Goal: Task Accomplishment & Management: Manage account settings

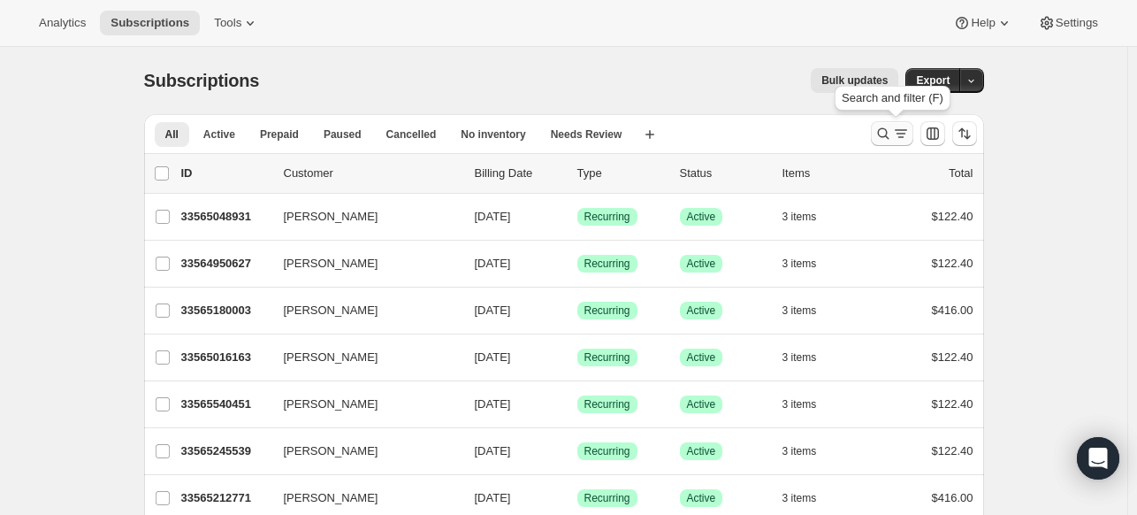
click at [882, 138] on icon "Search and filter results" at bounding box center [884, 134] width 18 height 18
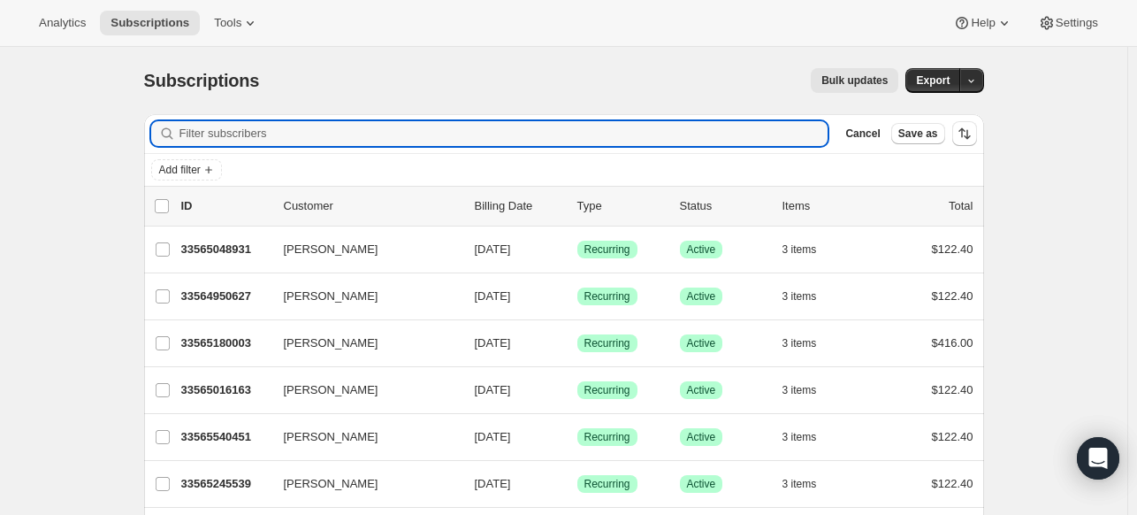
type input "3"
click at [467, 126] on input "214" at bounding box center [488, 133] width 617 height 25
paste input "7173279"
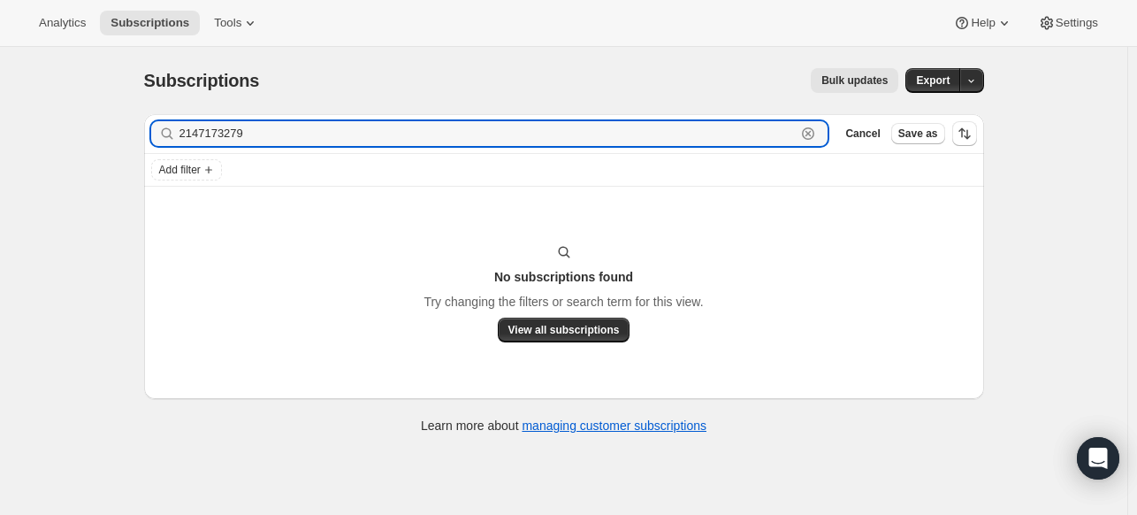
drag, startPoint x: 467, startPoint y: 126, endPoint x: 113, endPoint y: 98, distance: 354.9
click at [113, 98] on div "Subscriptions. This page is ready Subscriptions Bulk updates More actions Bulk …" at bounding box center [564, 304] width 1128 height 515
click at [790, 137] on input "2147173279" at bounding box center [488, 133] width 617 height 25
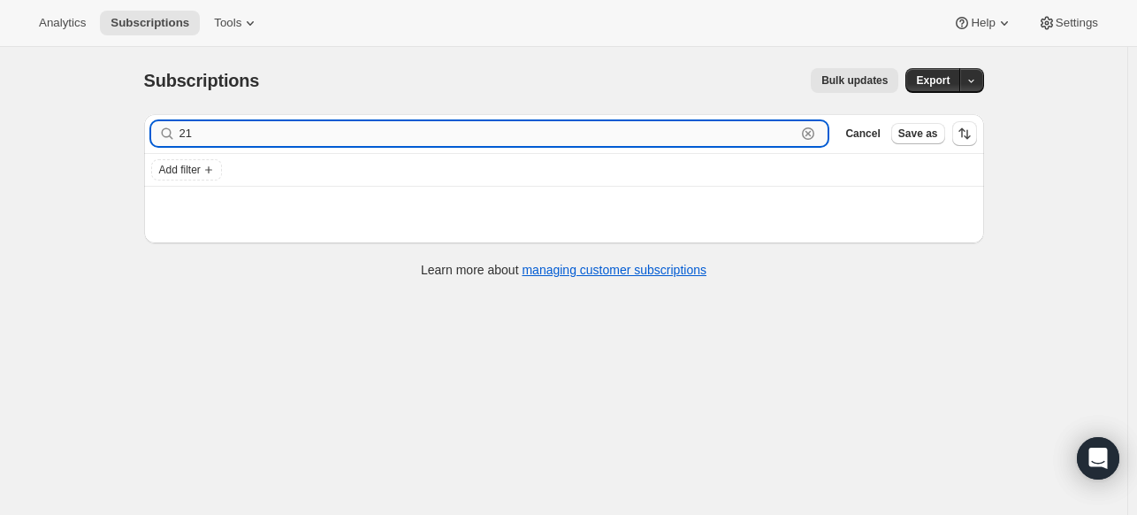
type input "2"
paste input "[PERSON_NAME]"
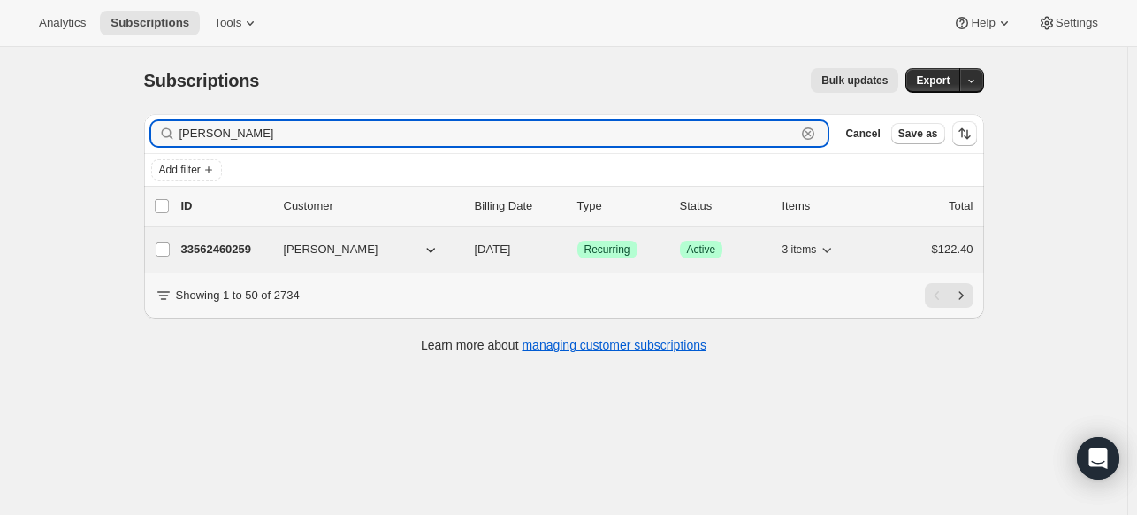
type input "[PERSON_NAME]"
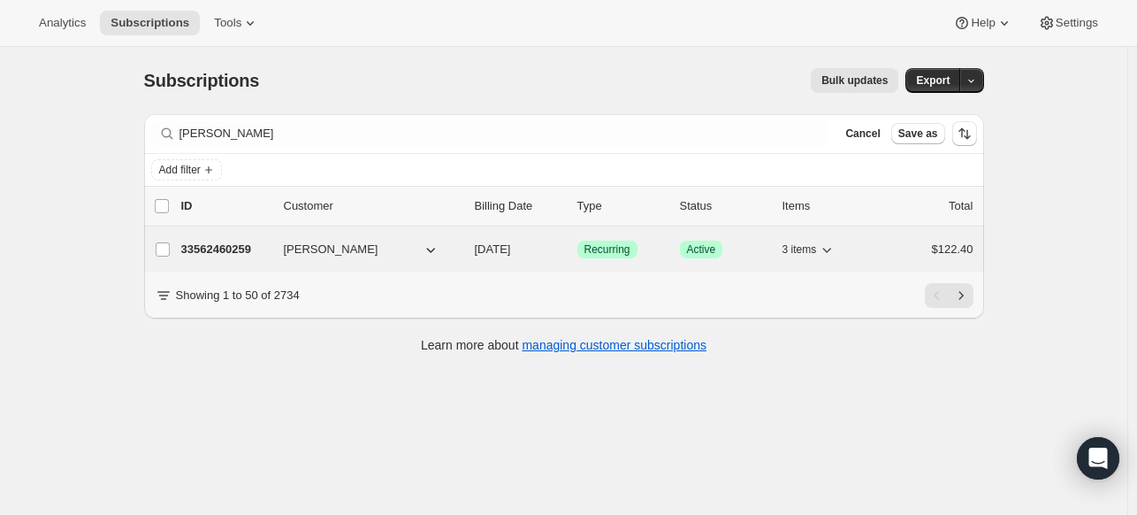
click at [246, 248] on p "33562460259" at bounding box center [225, 250] width 88 height 18
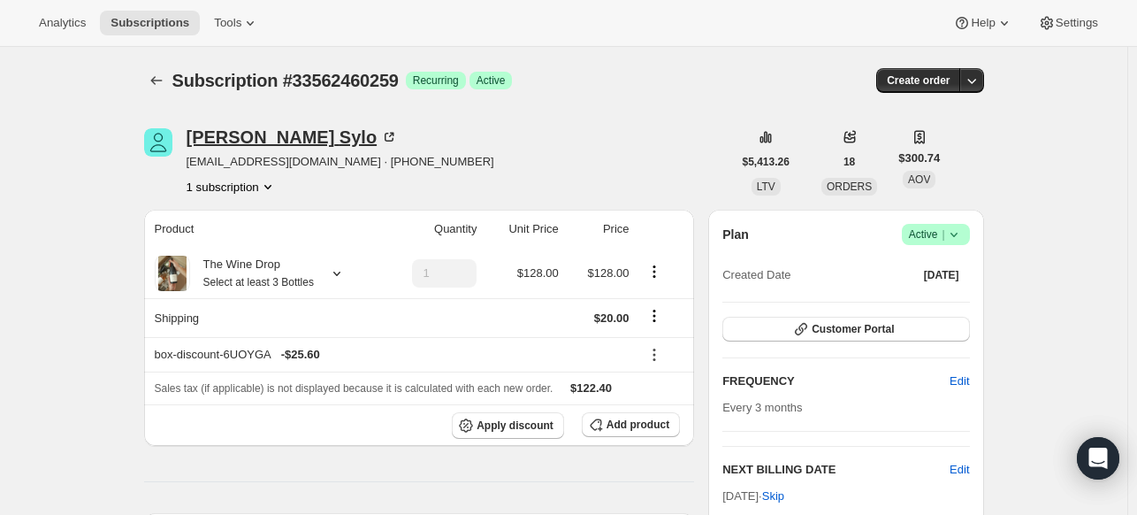
click at [241, 137] on div "[PERSON_NAME]" at bounding box center [293, 137] width 212 height 18
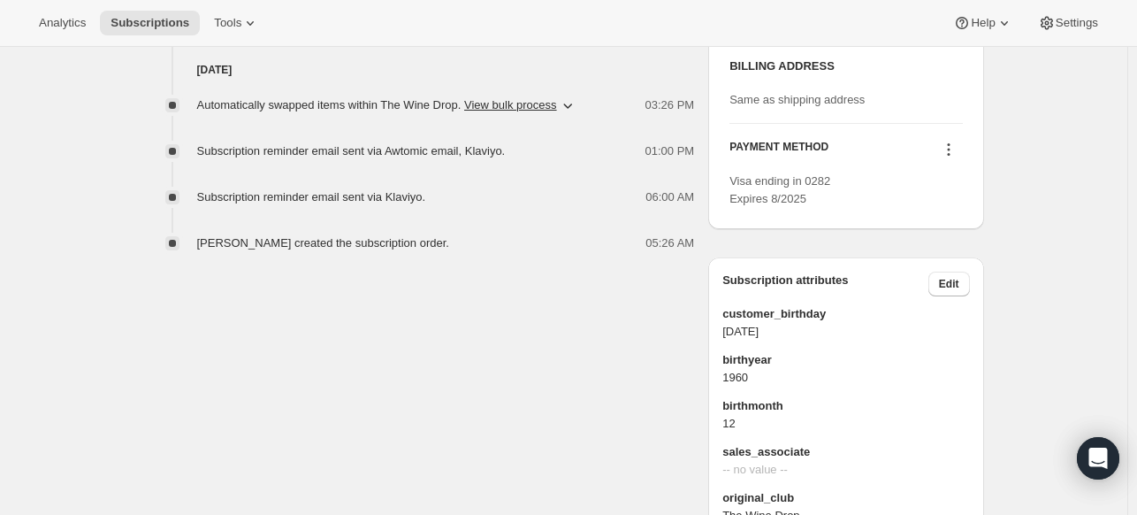
scroll to position [812, 0]
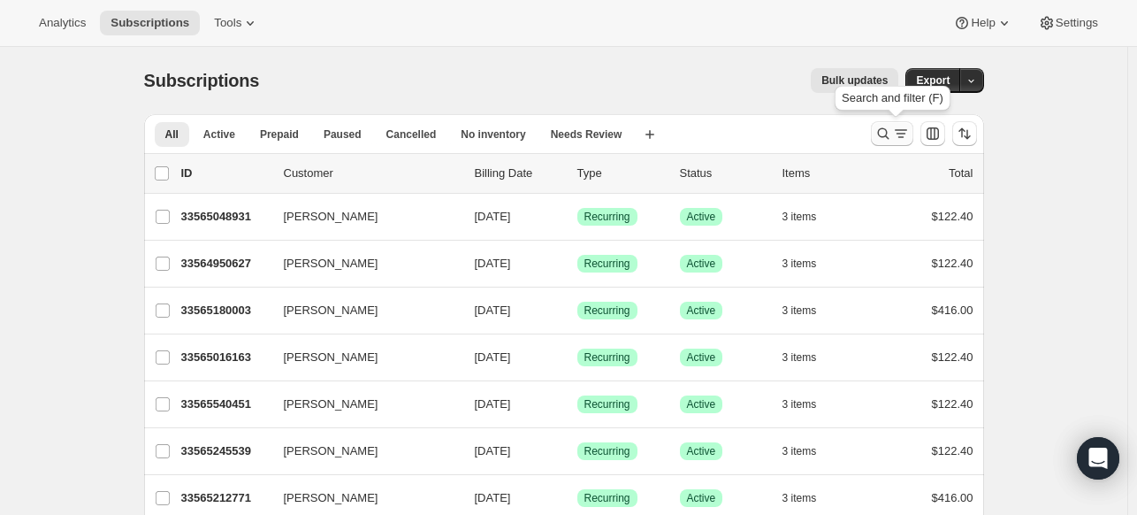
click at [888, 126] on icon "Search and filter results" at bounding box center [884, 134] width 18 height 18
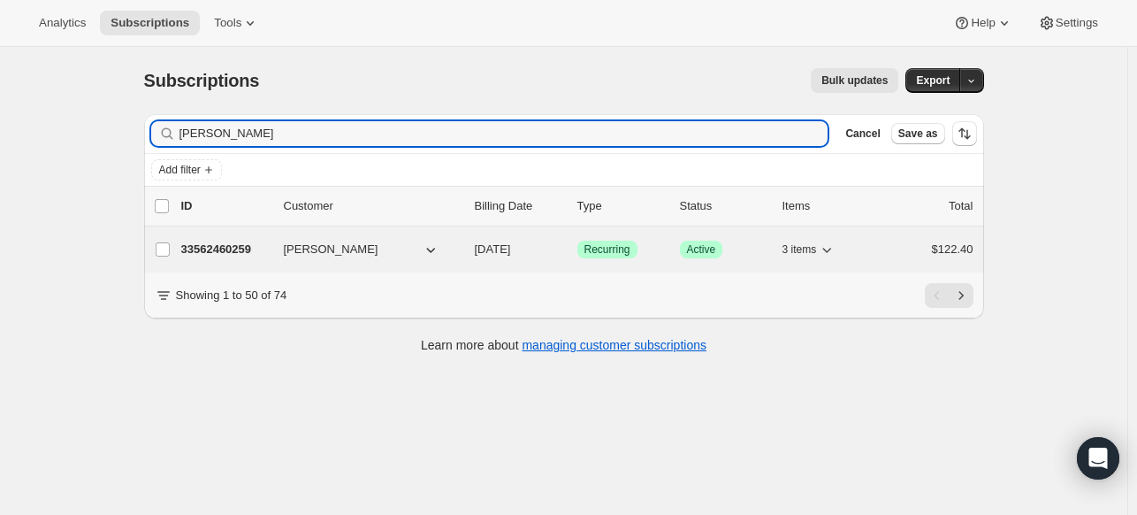
type input "[PERSON_NAME]"
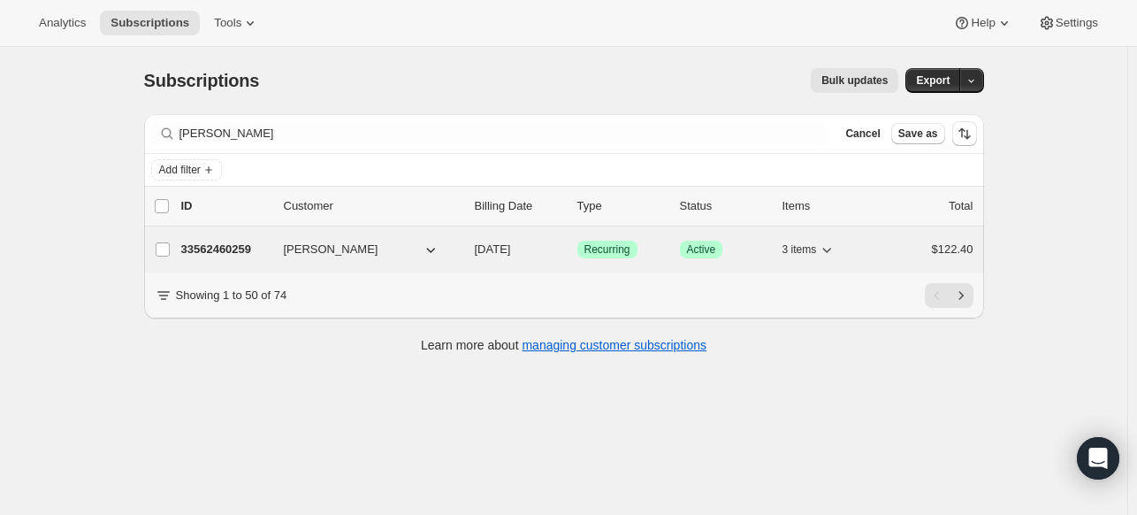
click at [249, 254] on p "33562460259" at bounding box center [225, 250] width 88 height 18
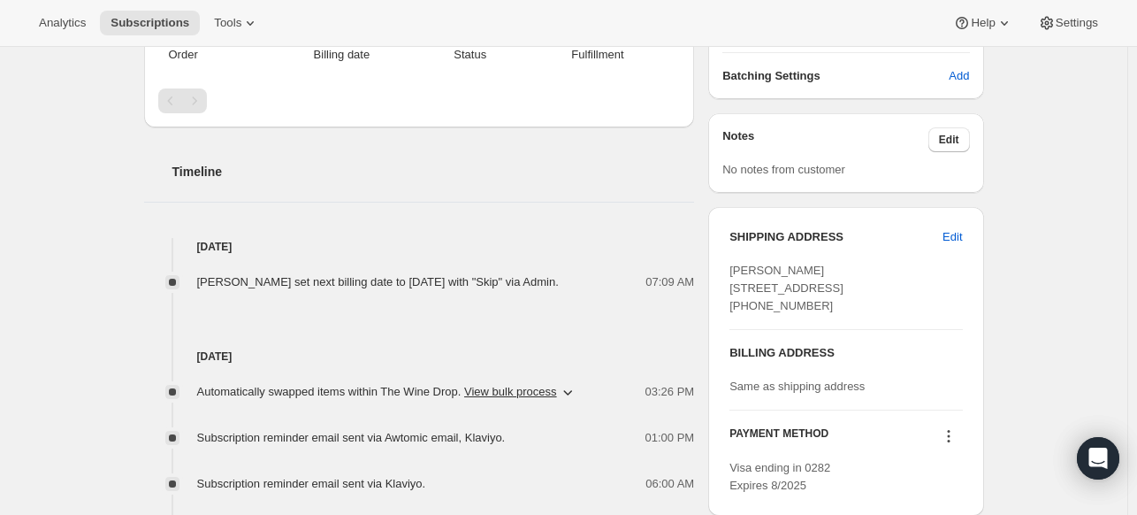
scroll to position [509, 0]
click at [954, 241] on span "Edit" at bounding box center [952, 237] width 19 height 18
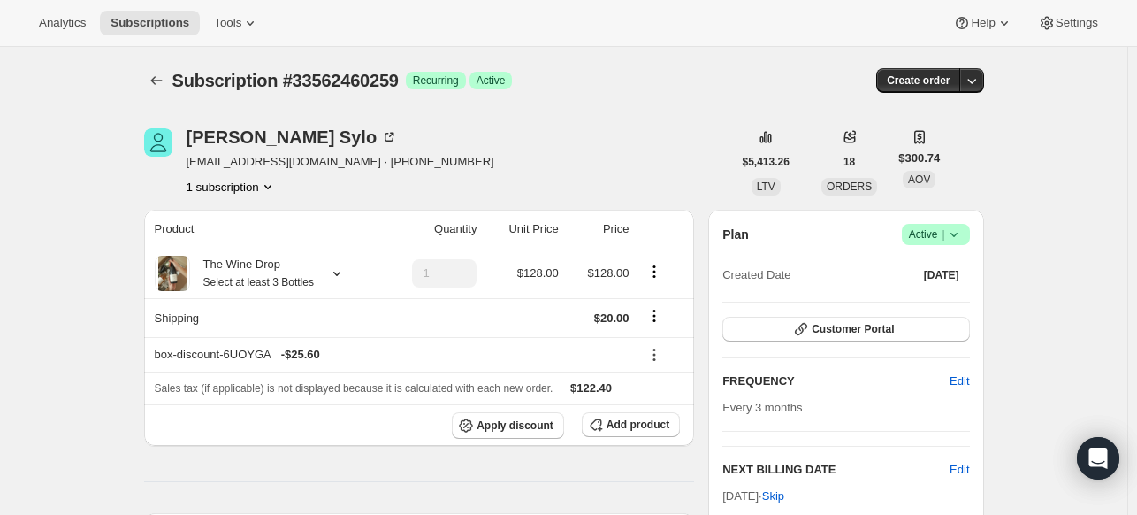
select select "[GEOGRAPHIC_DATA]"
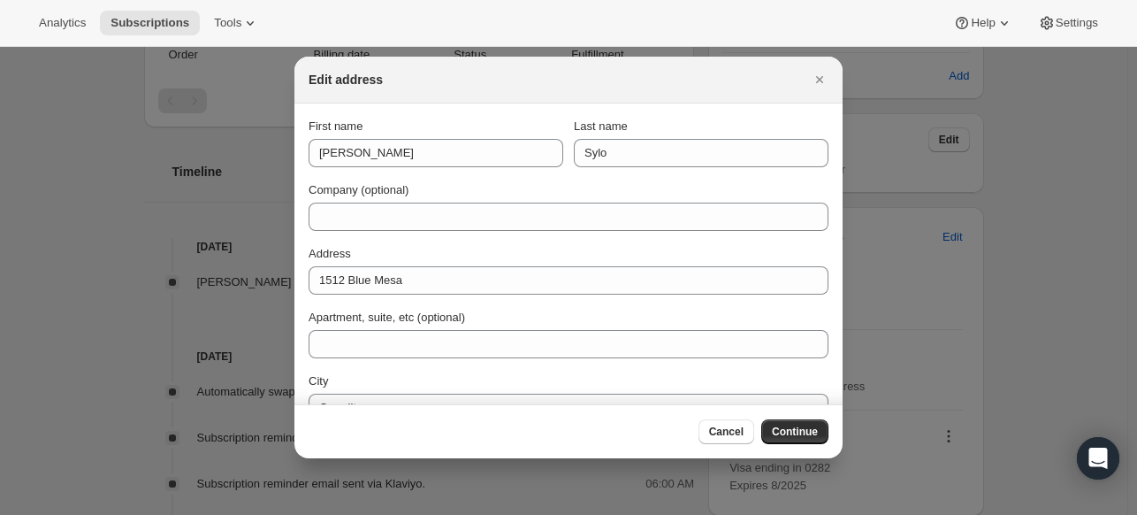
scroll to position [158, 0]
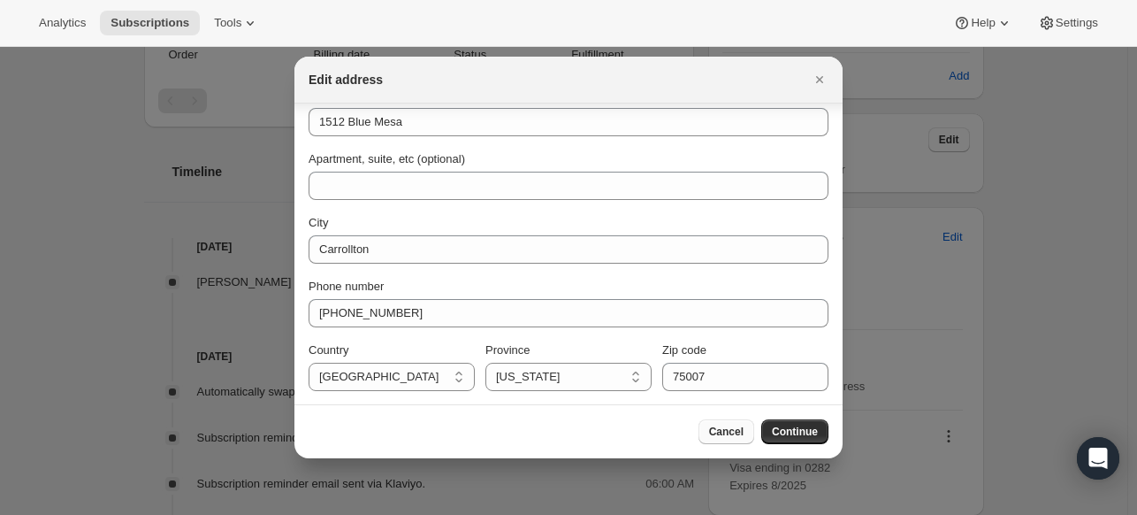
click at [739, 440] on button "Cancel" at bounding box center [727, 431] width 56 height 25
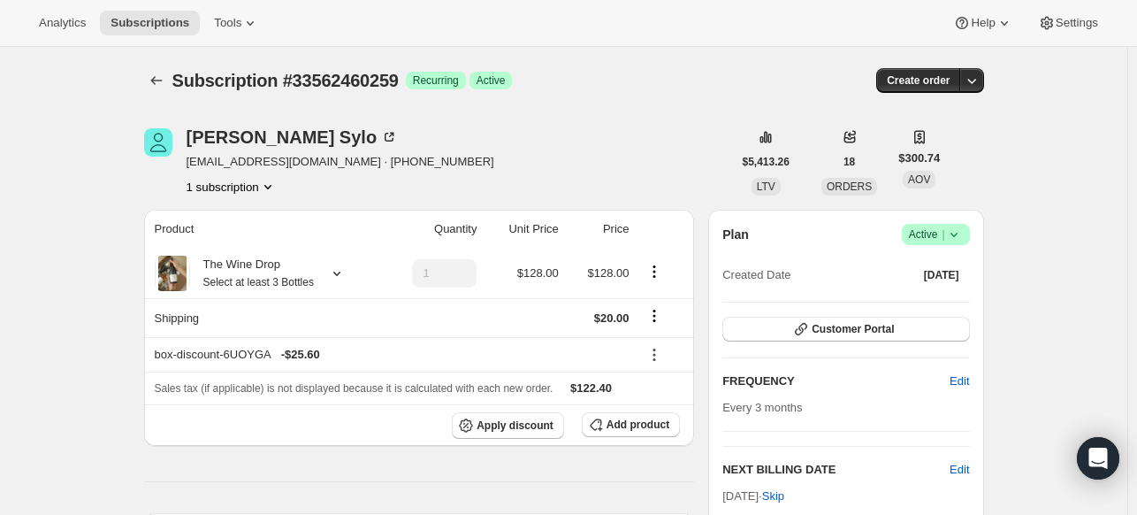
scroll to position [3, 0]
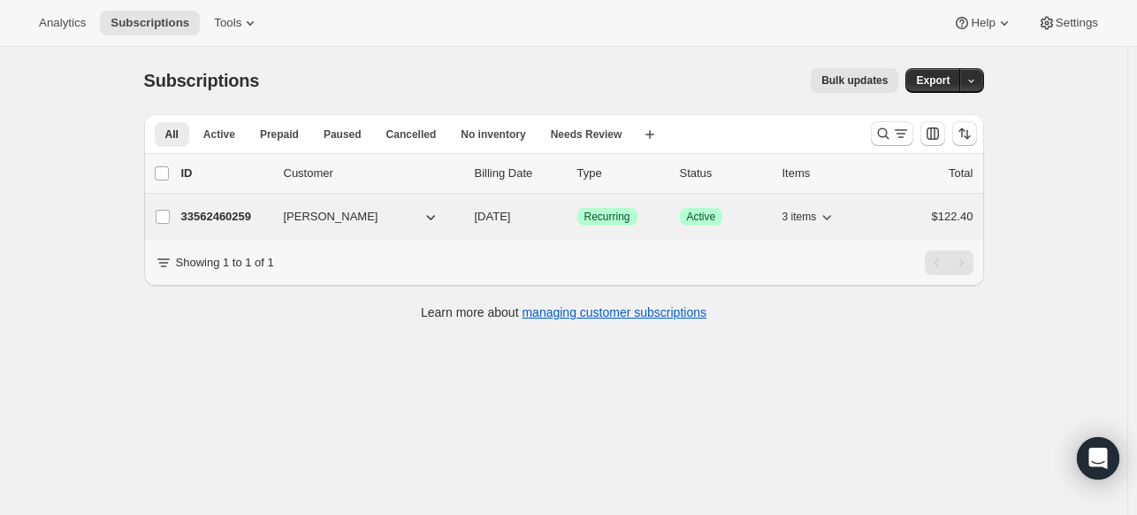
click at [237, 204] on div "33562460259 [PERSON_NAME] [DATE] Success Recurring Success Active 3 items $122.…" at bounding box center [577, 216] width 792 height 25
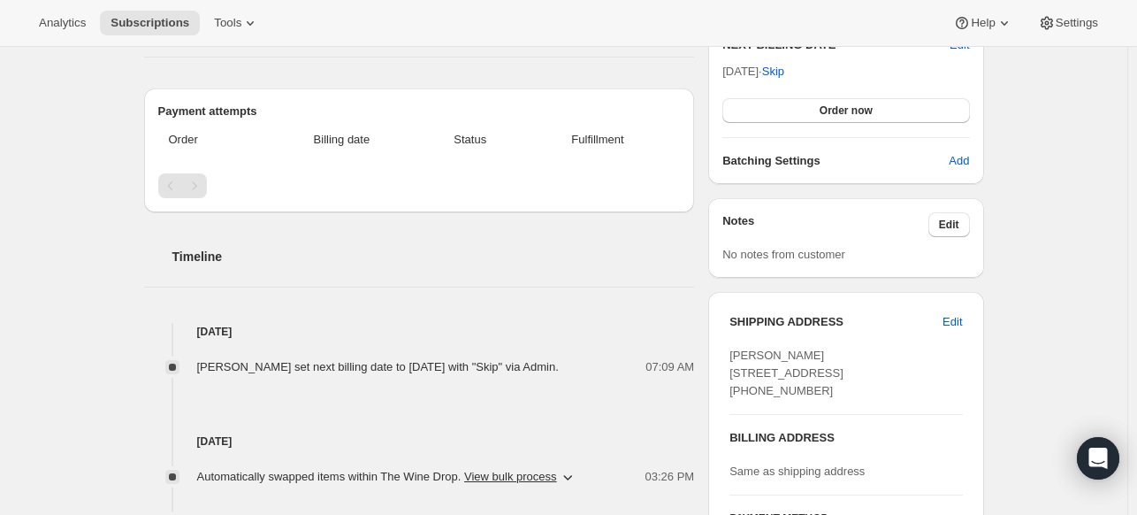
scroll to position [424, 0]
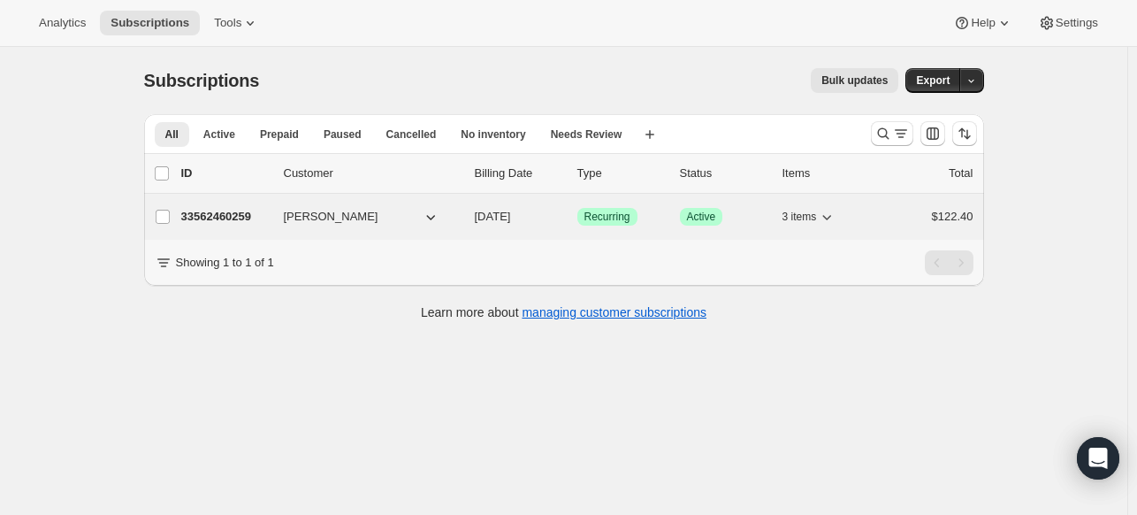
click at [234, 212] on p "33562460259" at bounding box center [225, 217] width 88 height 18
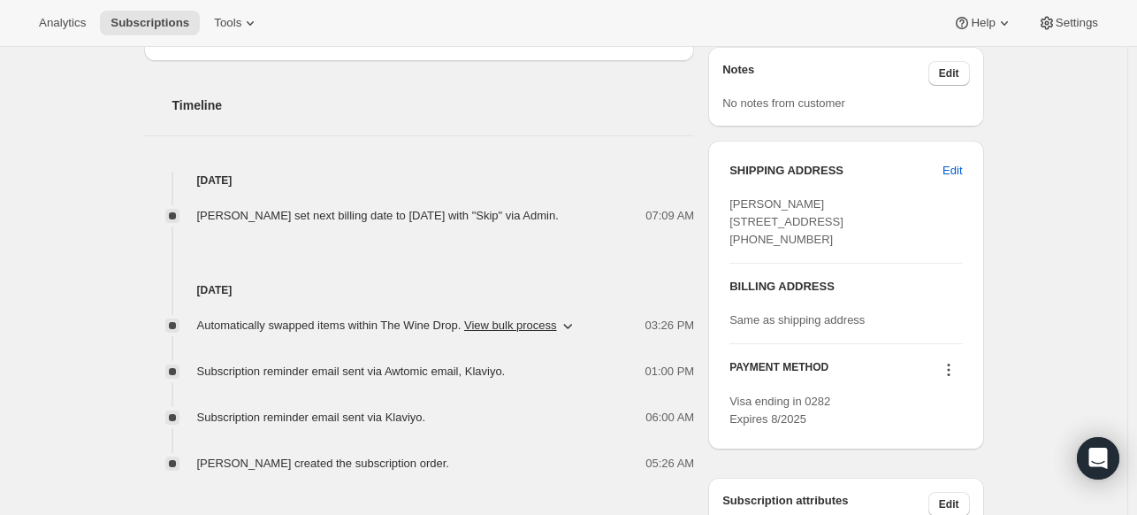
scroll to position [583, 0]
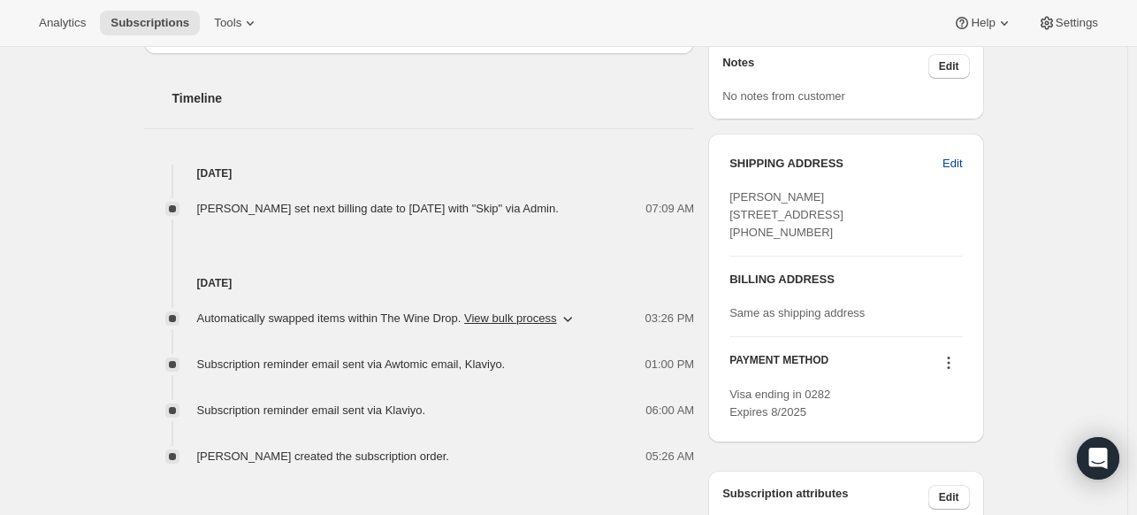
click at [955, 165] on span "Edit" at bounding box center [952, 164] width 19 height 18
select select "[GEOGRAPHIC_DATA]"
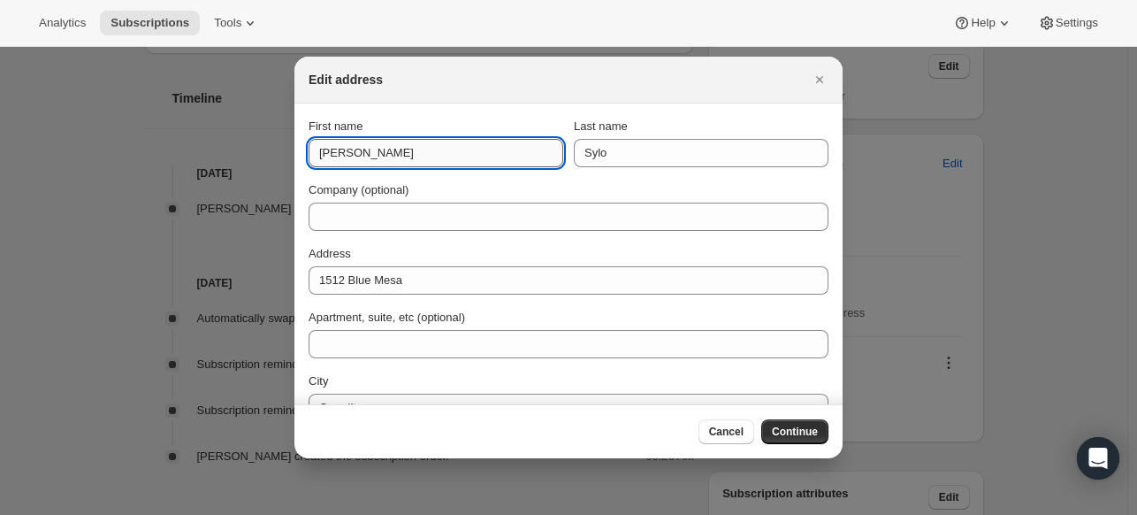
click at [478, 153] on input "[PERSON_NAME]" at bounding box center [436, 153] width 255 height 28
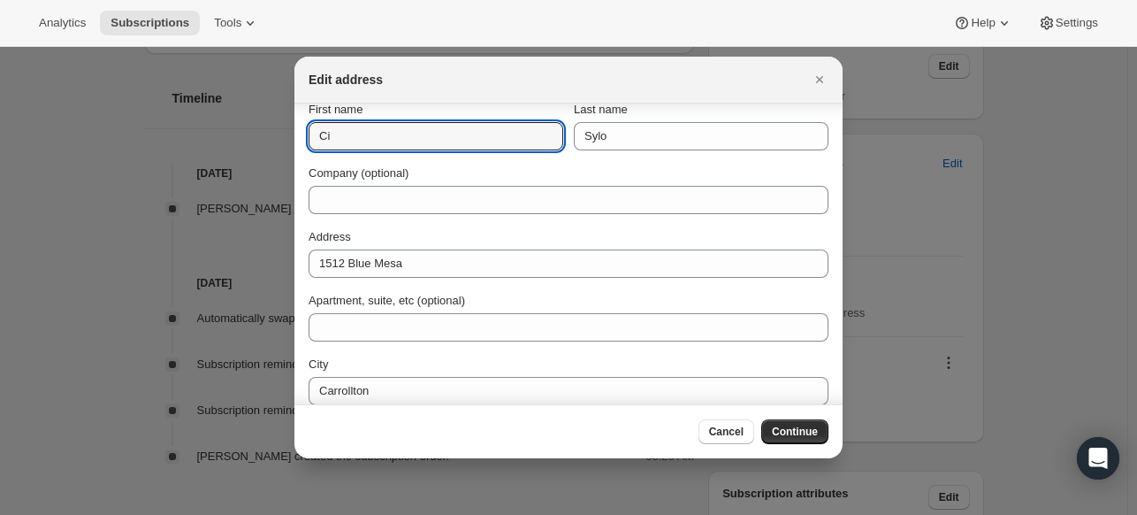
type input "C"
type input "[PERSON_NAME]"
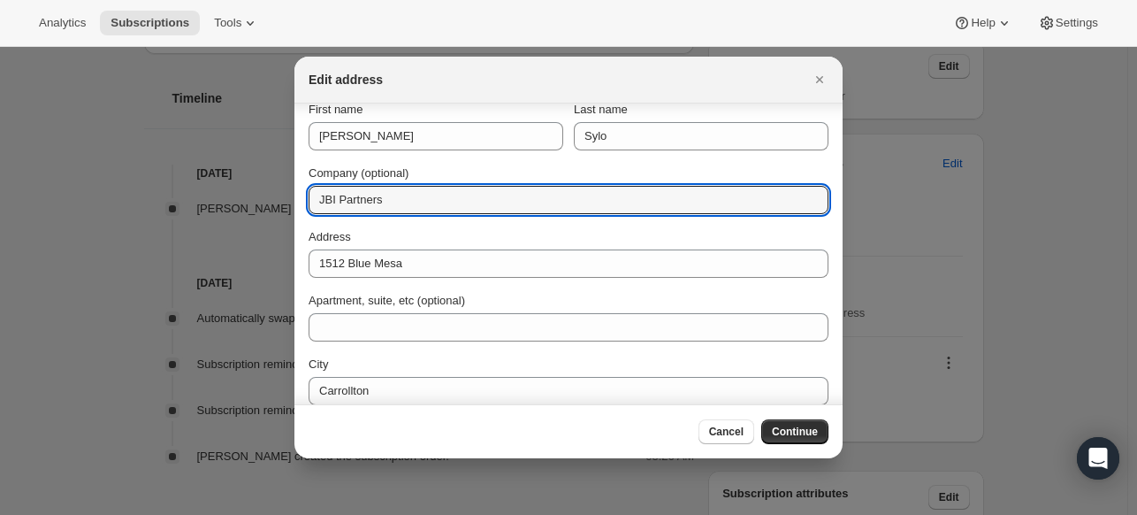
type input "JBI Partners"
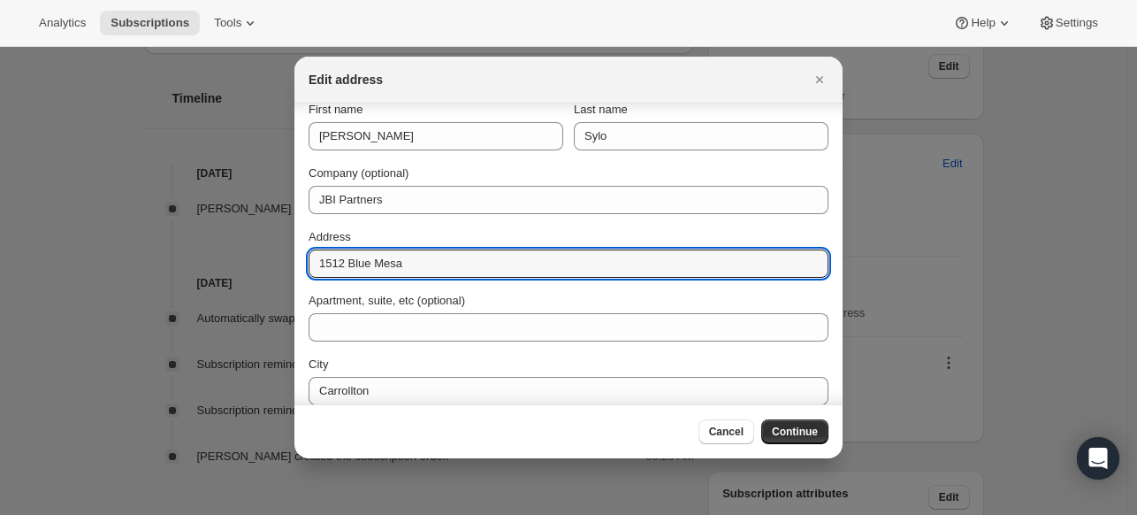
paste input "2121 [GEOGRAPHIC_DATA]"
type input "2121 [GEOGRAPHIC_DATA]"
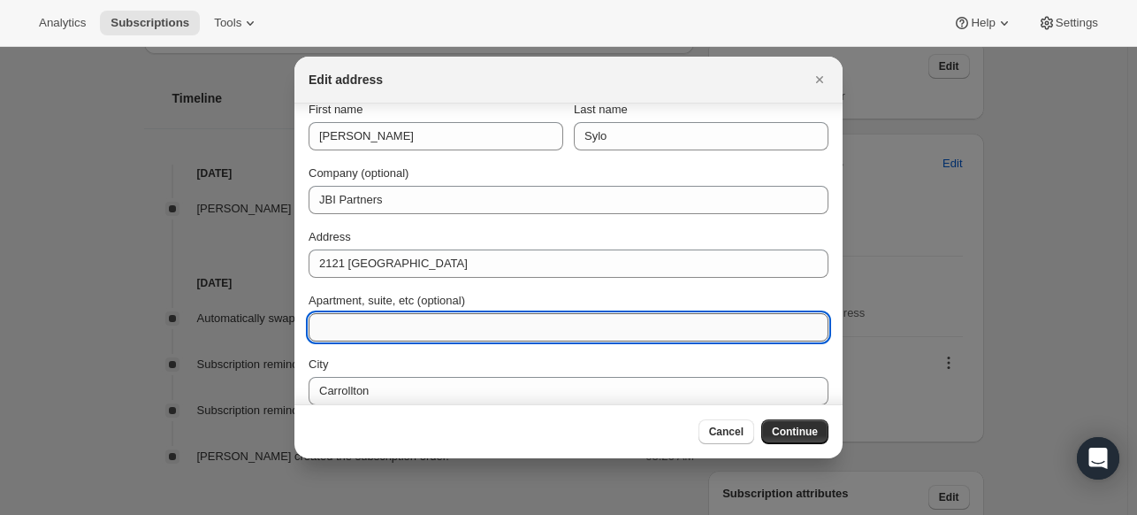
drag, startPoint x: 638, startPoint y: 302, endPoint x: 524, endPoint y: 322, distance: 115.7
click at [524, 322] on input "Apartment, suite, etc (optional)" at bounding box center [569, 327] width 520 height 28
type input "Suite 300"
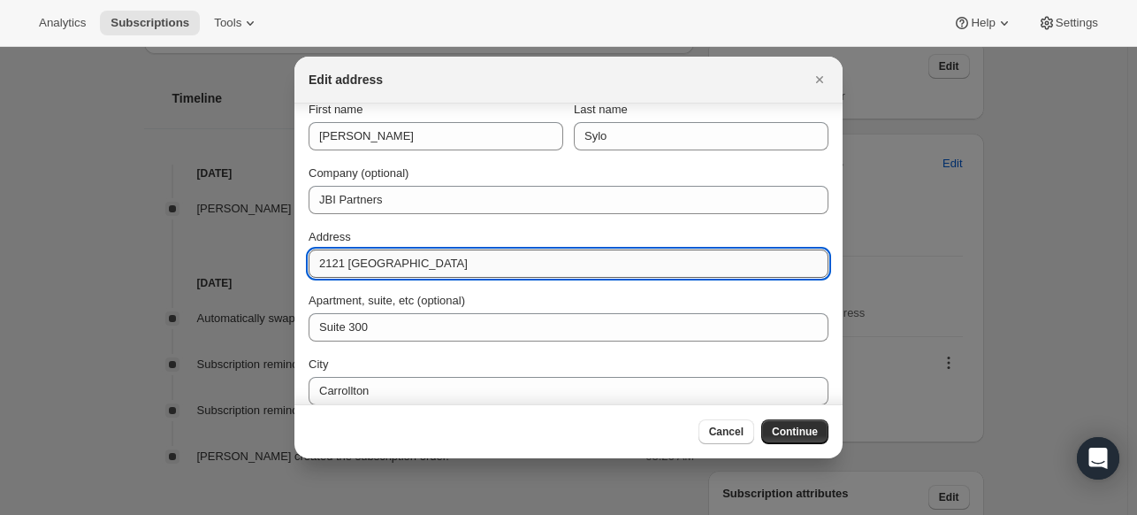
click at [436, 268] on input "2121 [GEOGRAPHIC_DATA]" at bounding box center [569, 263] width 520 height 28
paste input "Carrollton"
type input "2121 [GEOGRAPHIC_DATA]"
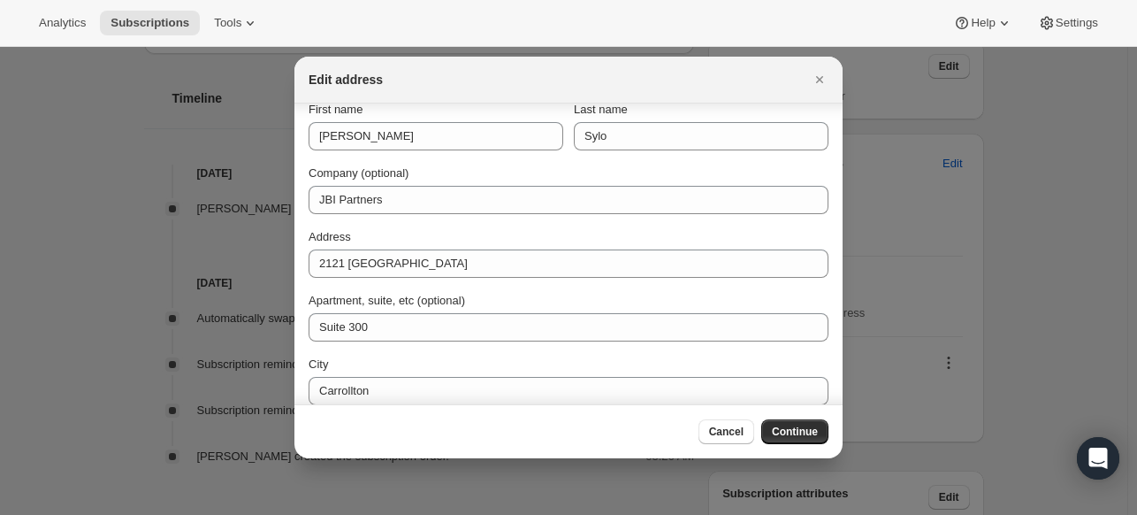
click at [517, 219] on div "First name [PERSON_NAME] Last name Sylo Company (optional) JBI Partners Address…" at bounding box center [569, 317] width 520 height 432
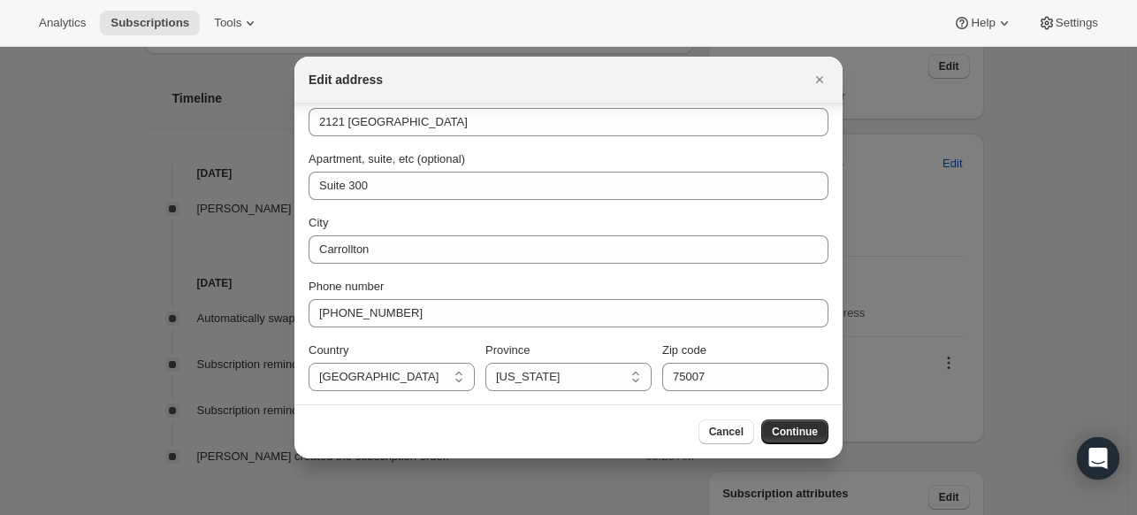
scroll to position [157, 0]
click at [808, 430] on span "Continue" at bounding box center [795, 431] width 46 height 14
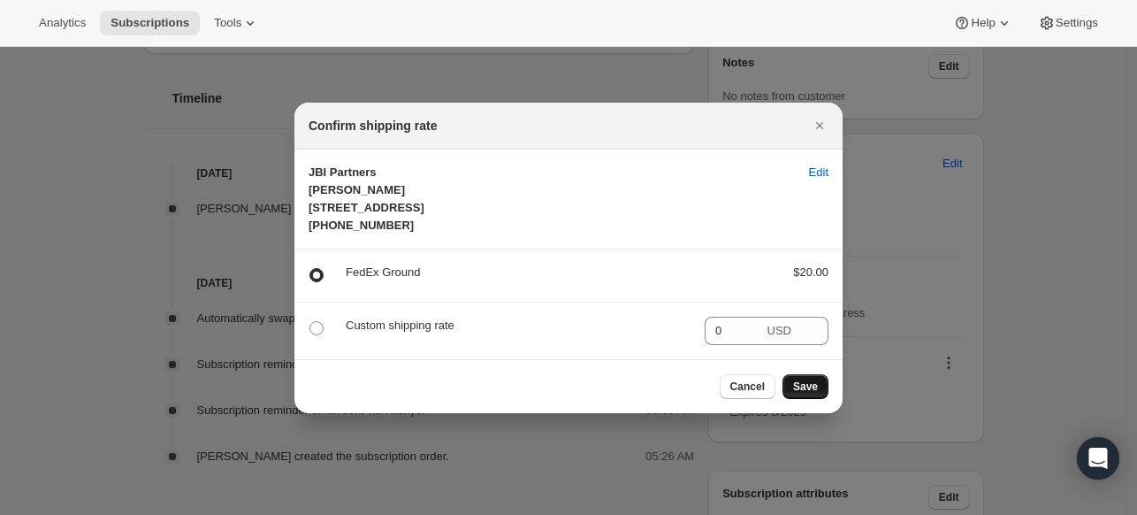
scroll to position [0, 0]
click at [814, 394] on span "Save" at bounding box center [805, 386] width 25 height 14
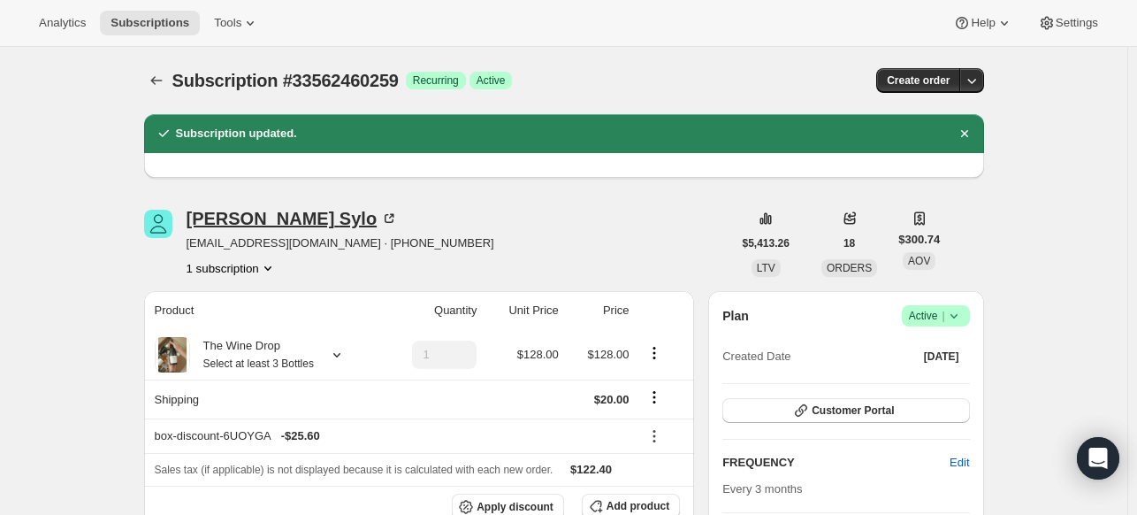
click at [247, 219] on div "[PERSON_NAME]" at bounding box center [293, 219] width 212 height 18
